Goal: Task Accomplishment & Management: Use online tool/utility

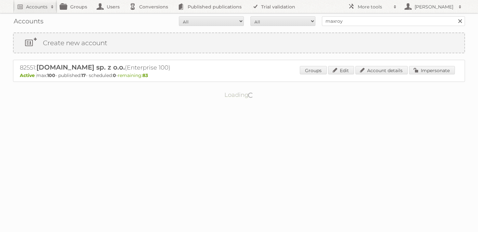
click at [353, 21] on input "maxroy" at bounding box center [393, 21] width 143 height 10
type input "["
type input "puuilo"
click at [455, 16] on input "Search" at bounding box center [460, 21] width 10 height 10
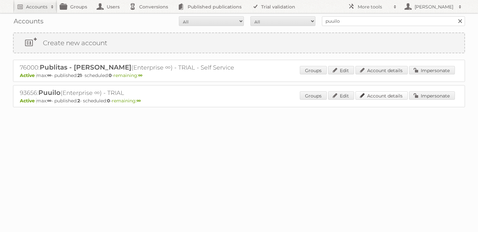
click at [386, 95] on link "Account details" at bounding box center [381, 95] width 52 height 8
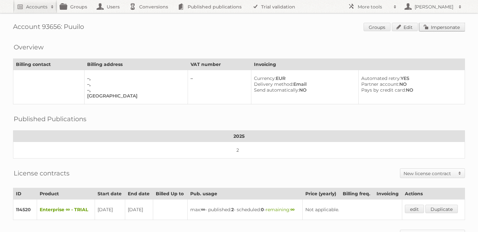
click at [440, 23] on link "Impersonate" at bounding box center [442, 27] width 46 height 8
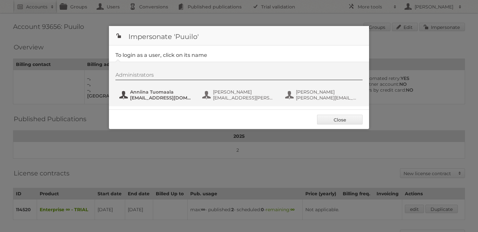
click at [137, 90] on span "Anniina Tuomaala" at bounding box center [161, 92] width 63 height 6
